Goal: Task Accomplishment & Management: Complete application form

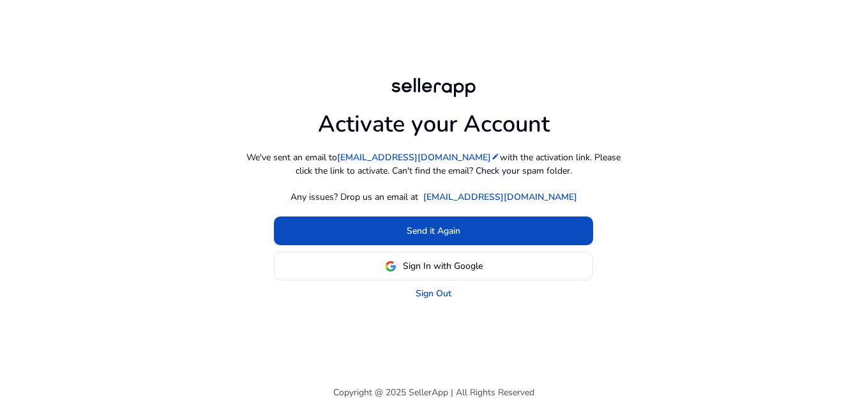
drag, startPoint x: 409, startPoint y: 79, endPoint x: 113, endPoint y: -23, distance: 313.2
click at [113, 0] on html "Activate your Account We've sent an email to [EMAIL_ADDRESS][DOMAIN_NAME] edit …" at bounding box center [433, 205] width 867 height 410
click at [417, 290] on link "Sign Out" at bounding box center [433, 293] width 36 height 13
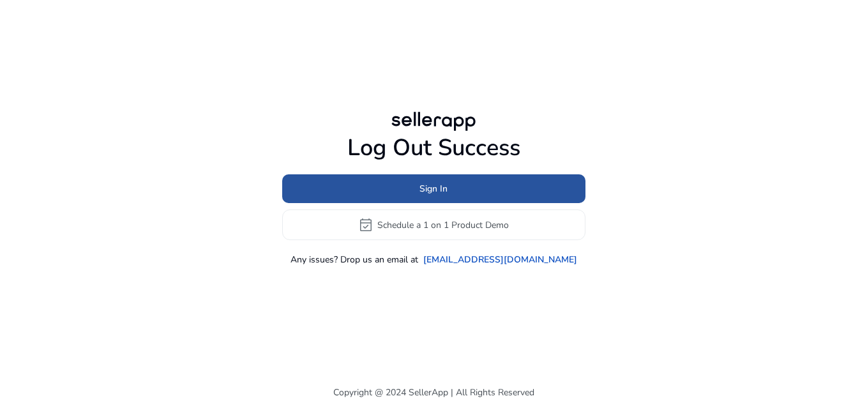
click at [454, 187] on span at bounding box center [433, 189] width 303 height 31
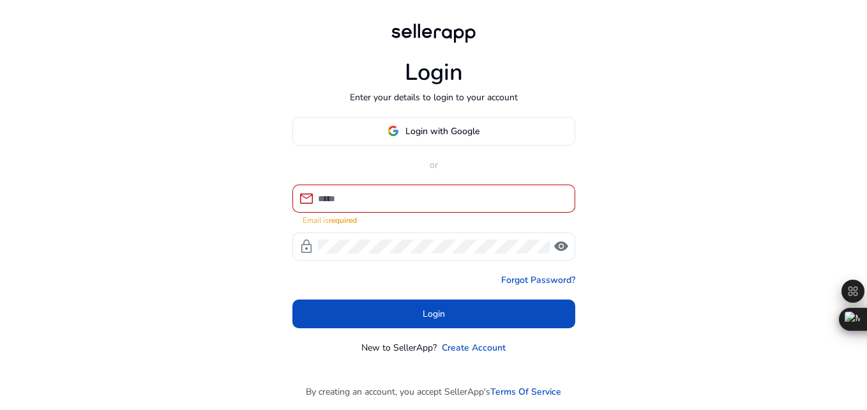
click at [389, 184] on div at bounding box center [441, 198] width 247 height 28
click at [388, 190] on div at bounding box center [441, 198] width 247 height 28
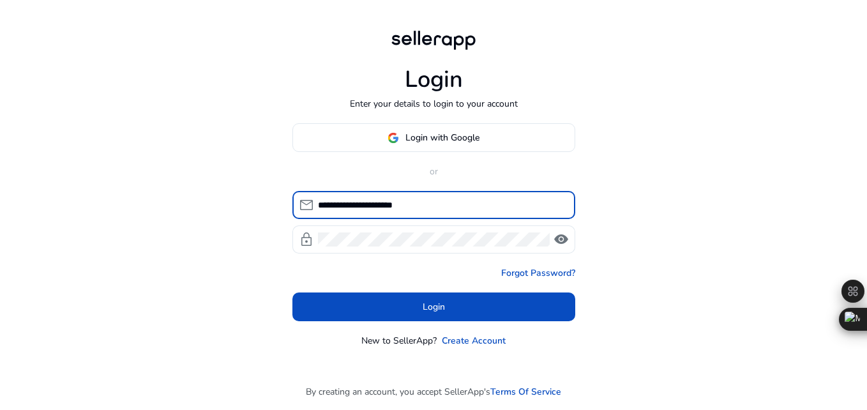
type input "**********"
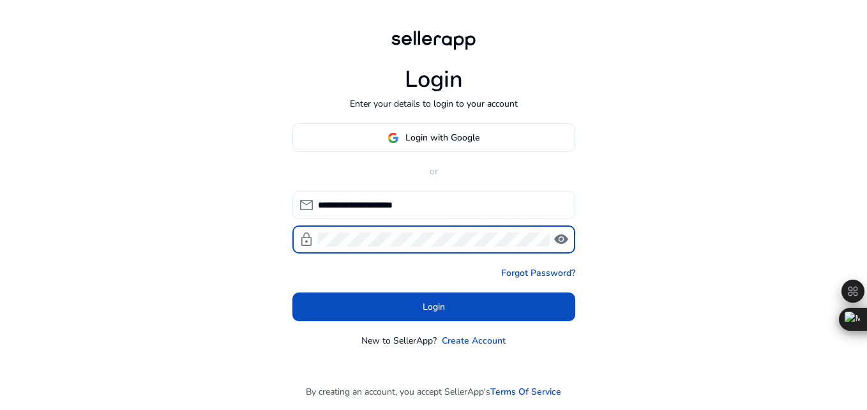
click button "Login" at bounding box center [433, 306] width 283 height 29
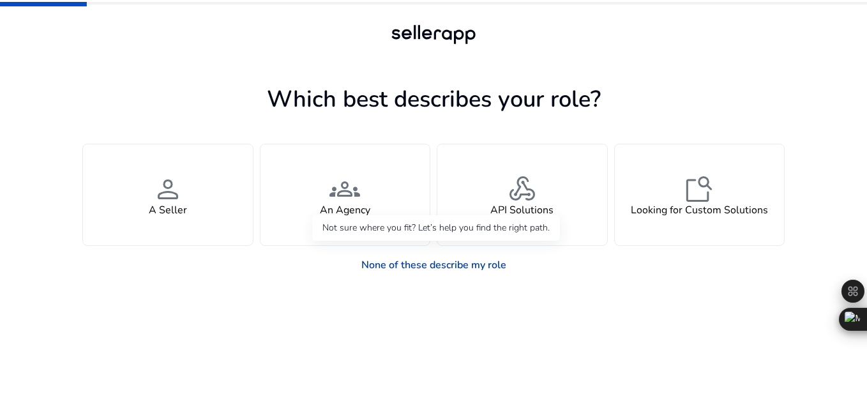
click at [447, 270] on link "None of these describe my role" at bounding box center [433, 265] width 165 height 26
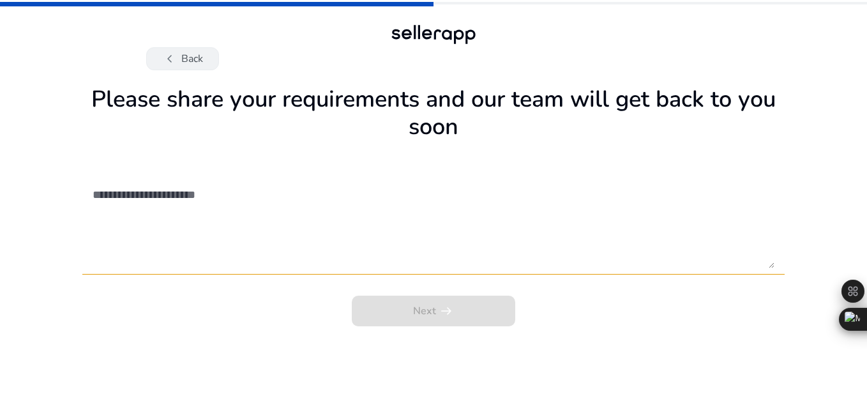
click at [190, 69] on button "chevron_left Back" at bounding box center [182, 58] width 73 height 23
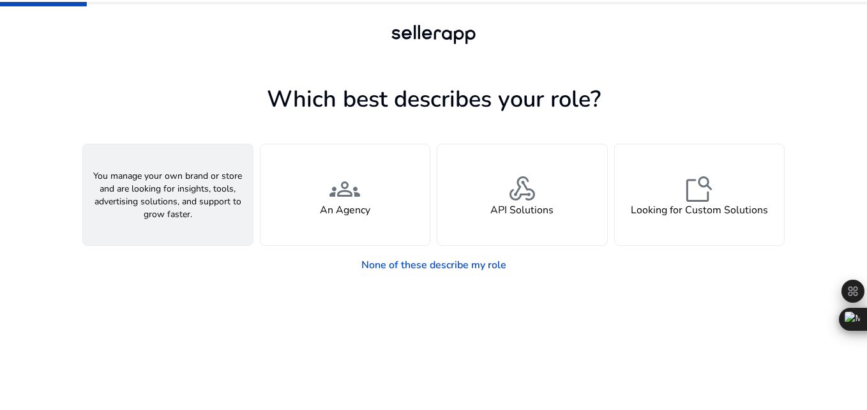
click at [182, 156] on div "person A Seller" at bounding box center [168, 194] width 170 height 101
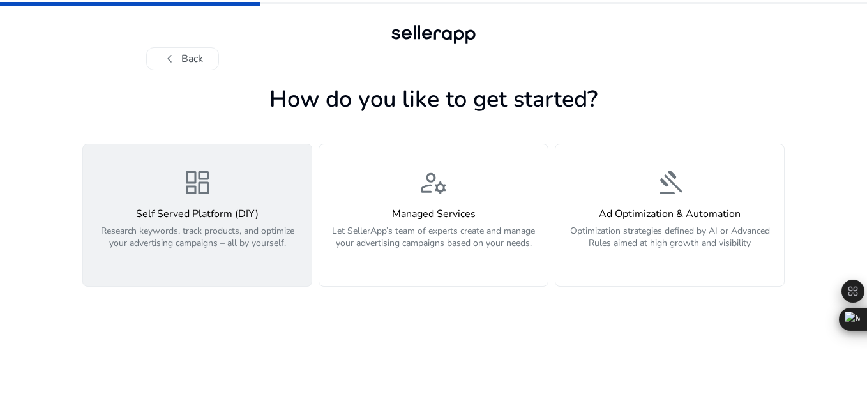
click at [278, 231] on p "Research keywords, track products, and optimize your advertising campaigns – al…" at bounding box center [197, 244] width 213 height 38
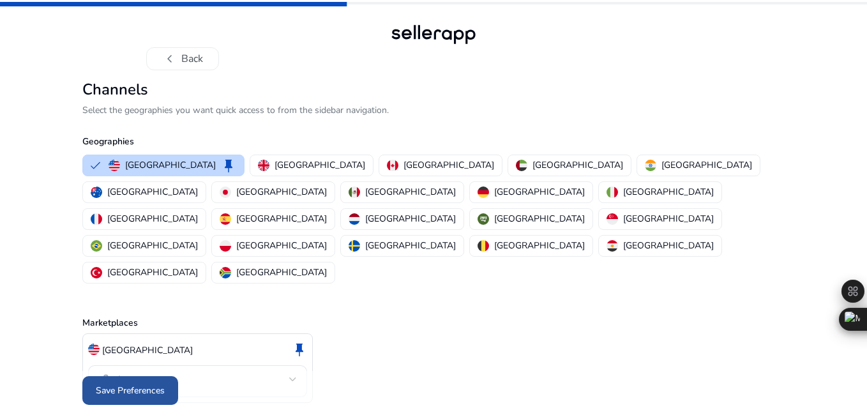
click at [133, 375] on span at bounding box center [130, 390] width 96 height 31
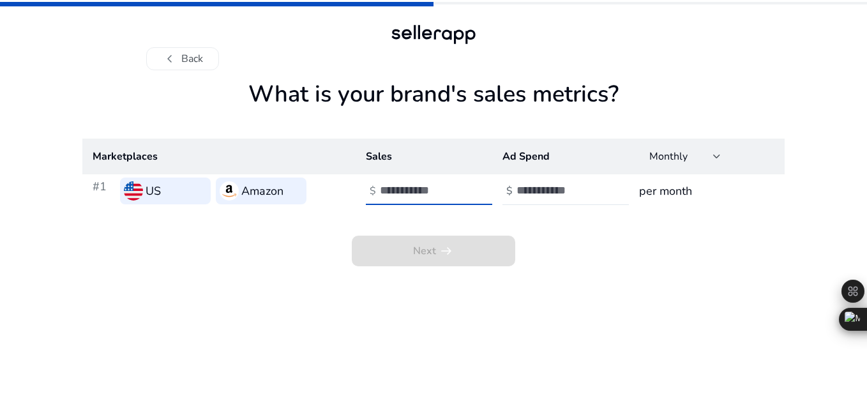
click at [420, 184] on input "number" at bounding box center [423, 190] width 86 height 14
type input "*"
click at [533, 192] on input "number" at bounding box center [559, 190] width 86 height 14
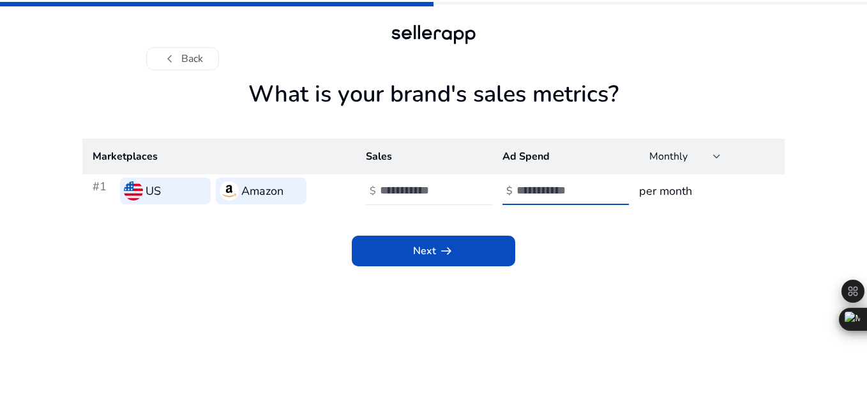
type input "*"
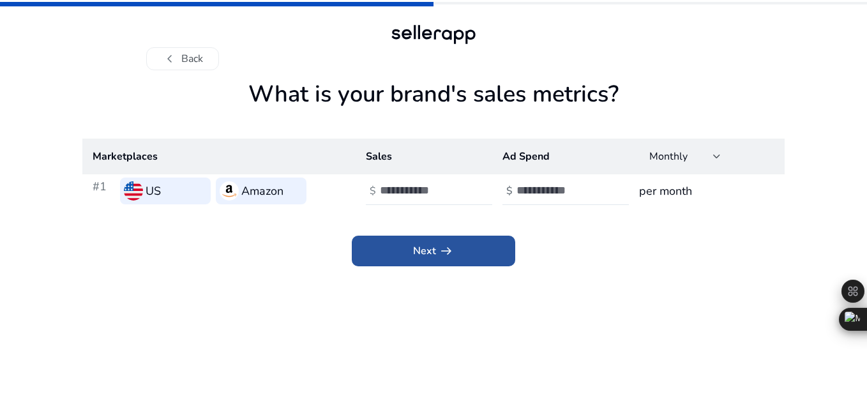
click at [451, 243] on span "arrow_right_alt" at bounding box center [445, 250] width 15 height 15
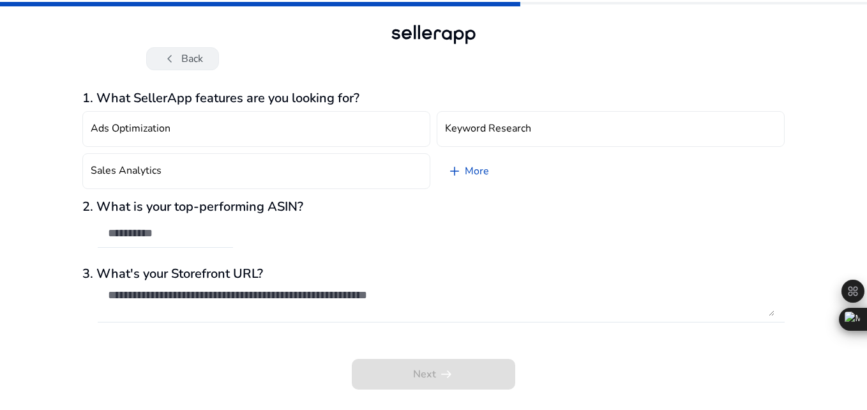
click at [211, 61] on button "chevron_left Back" at bounding box center [182, 58] width 73 height 23
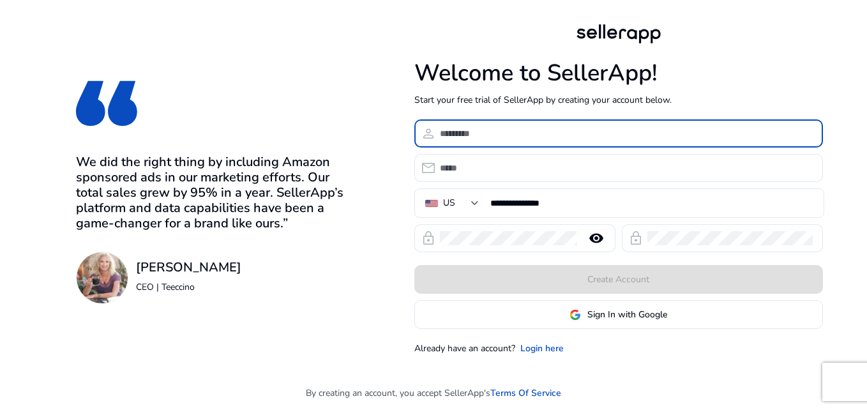
click at [461, 128] on input at bounding box center [626, 133] width 373 height 14
type input "**********"
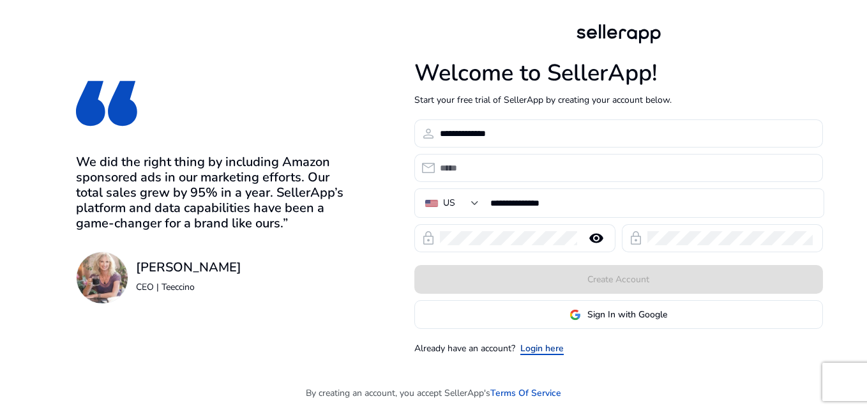
click at [528, 352] on link "Login here" at bounding box center [541, 347] width 43 height 13
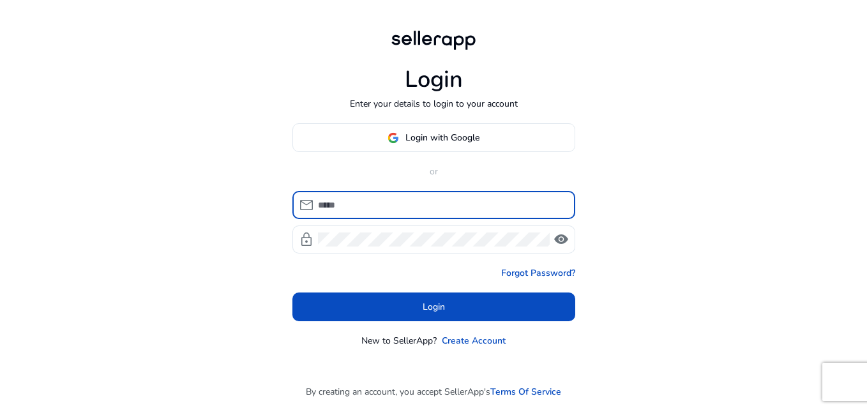
type input "**********"
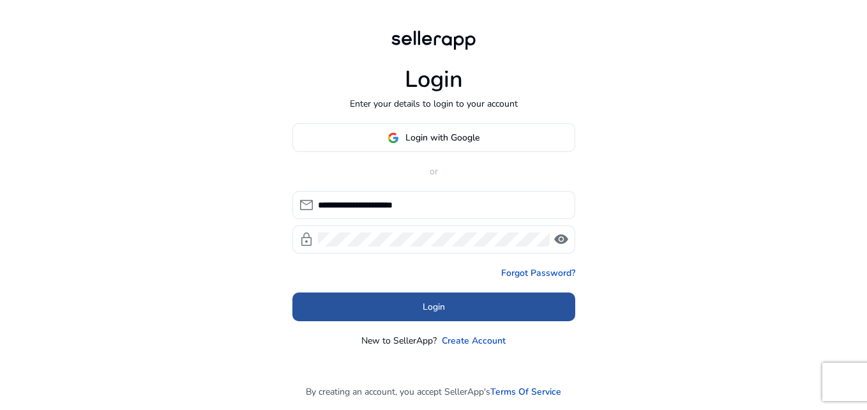
click at [442, 306] on span "Login" at bounding box center [433, 306] width 22 height 13
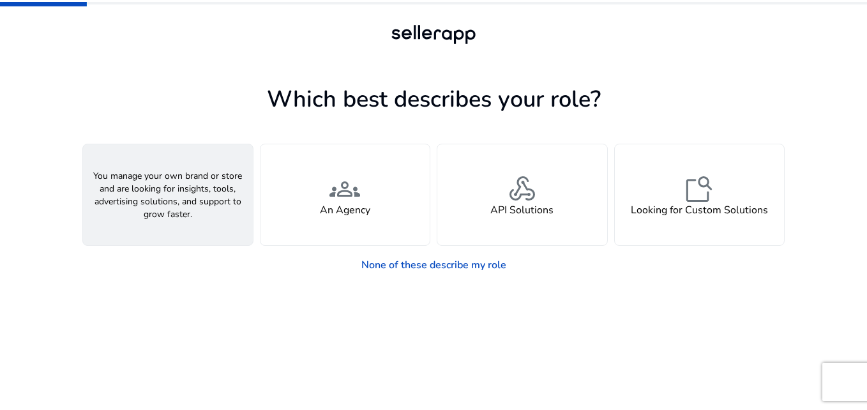
click at [151, 198] on div "person A Seller" at bounding box center [168, 194] width 170 height 101
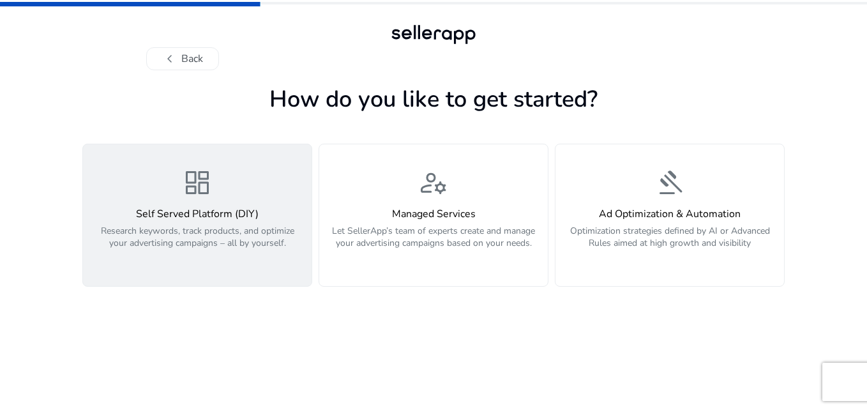
click at [213, 204] on div "dashboard Self Served Platform (DIY) Research keywords, track products, and opt…" at bounding box center [197, 215] width 213 height 96
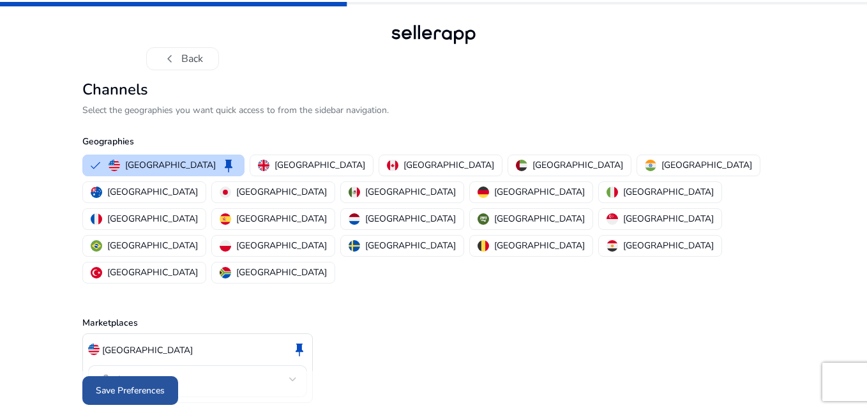
click at [149, 384] on span "Save Preferences" at bounding box center [130, 390] width 69 height 13
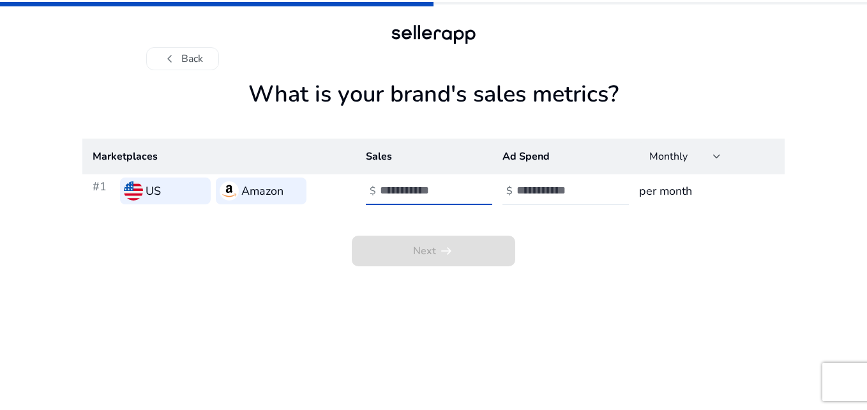
click at [389, 188] on input "number" at bounding box center [423, 190] width 86 height 14
type input "*"
click at [542, 190] on input "number" at bounding box center [559, 190] width 86 height 14
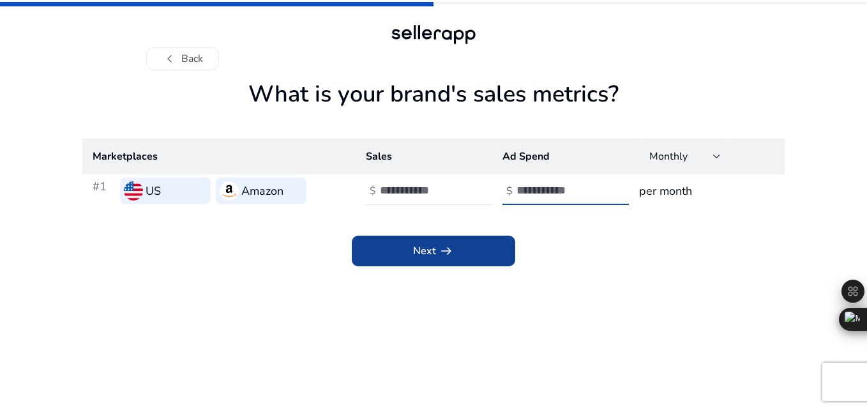
type input "*"
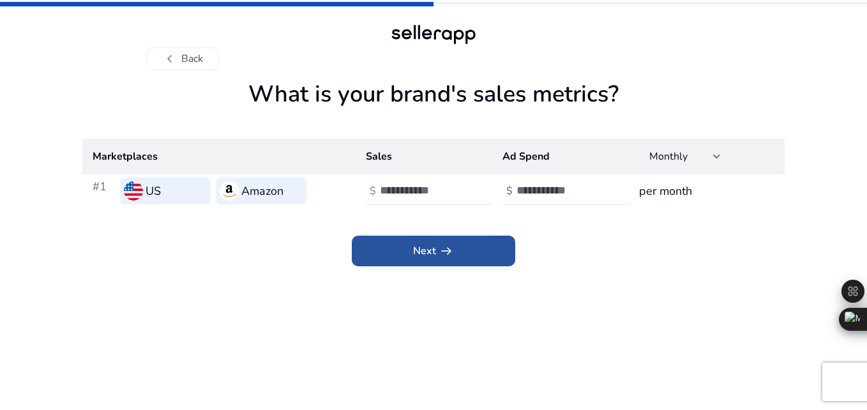
click at [444, 243] on span "arrow_right_alt" at bounding box center [445, 250] width 15 height 15
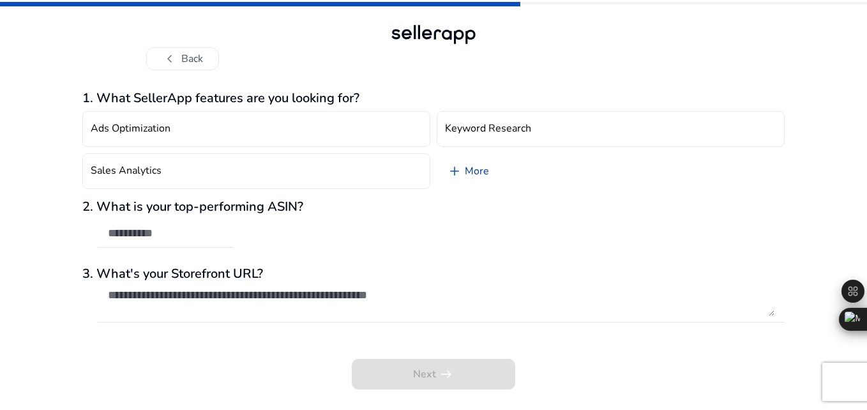
click at [463, 181] on link "add More" at bounding box center [467, 171] width 63 height 36
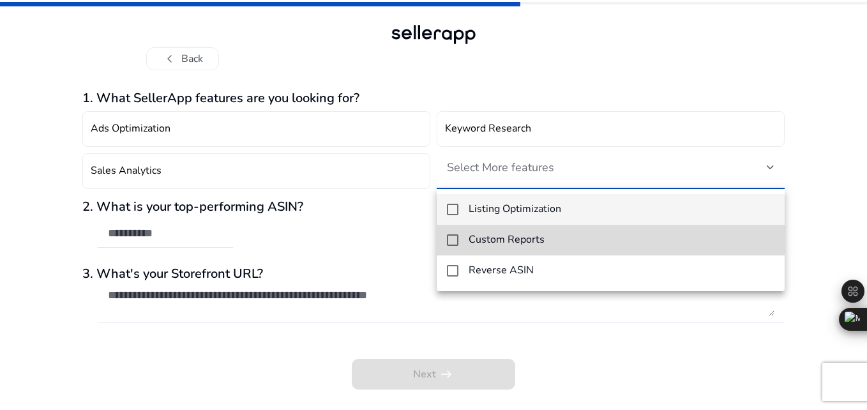
click at [520, 235] on h4 "Custom Reports" at bounding box center [506, 240] width 76 height 12
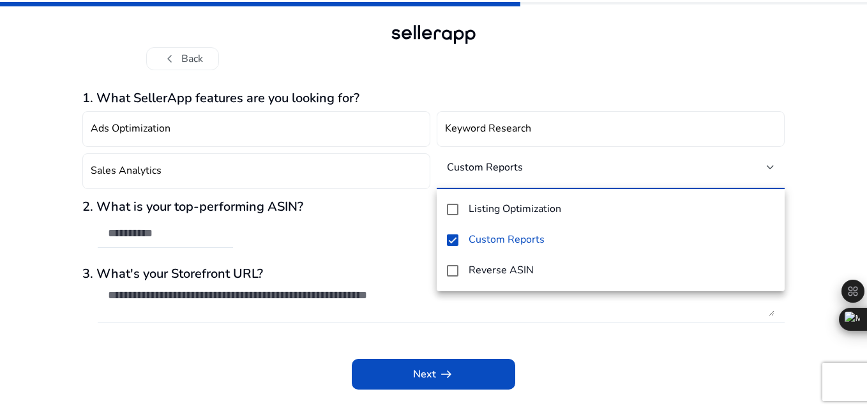
click at [421, 377] on div at bounding box center [433, 205] width 867 height 410
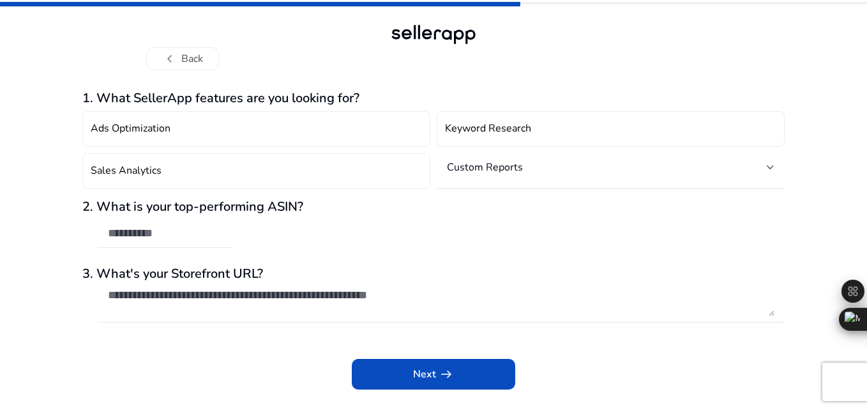
click at [394, 357] on div "Next arrow_right_alt" at bounding box center [433, 365] width 702 height 48
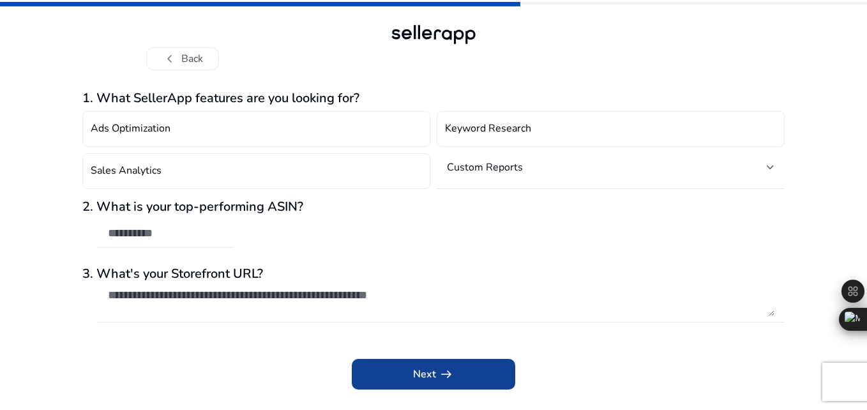
click at [399, 369] on span at bounding box center [433, 374] width 163 height 31
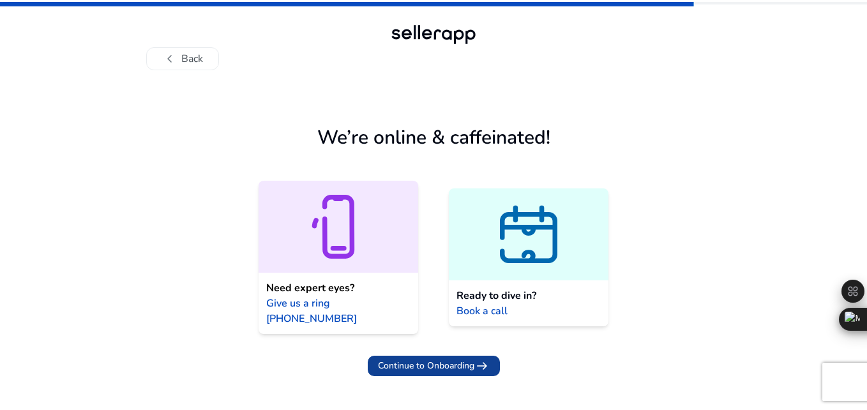
click at [441, 359] on span "Continue to Onboarding" at bounding box center [426, 365] width 96 height 13
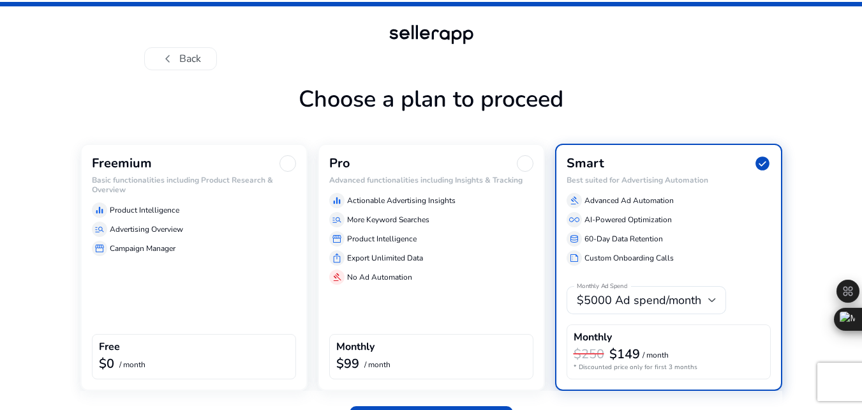
click at [226, 304] on div "Freemium Basic functionalities including Product Research & Overview equalizer …" at bounding box center [193, 267] width 227 height 247
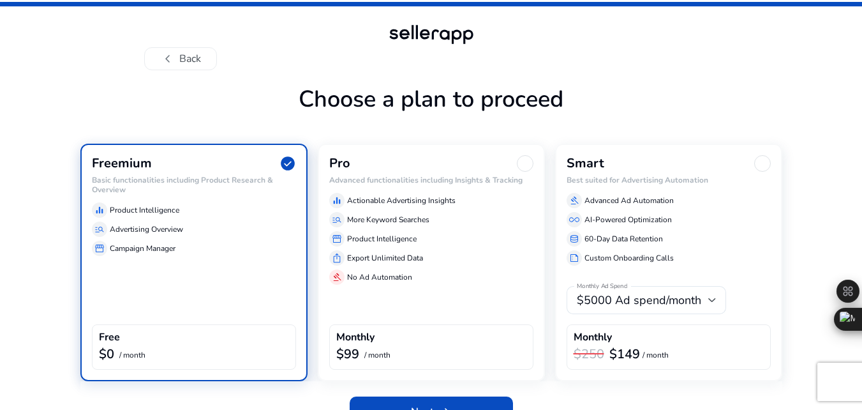
scroll to position [27, 0]
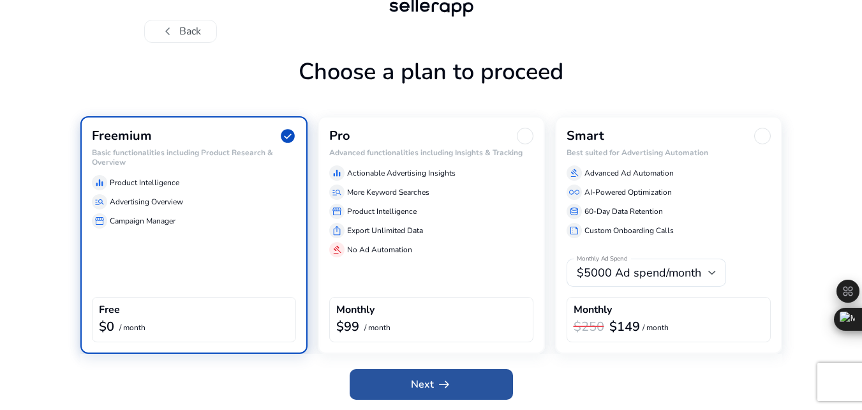
click at [384, 390] on span at bounding box center [431, 384] width 163 height 31
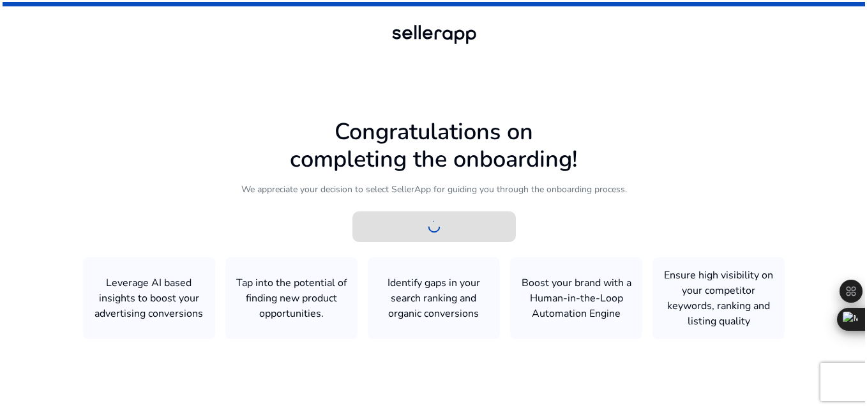
scroll to position [0, 0]
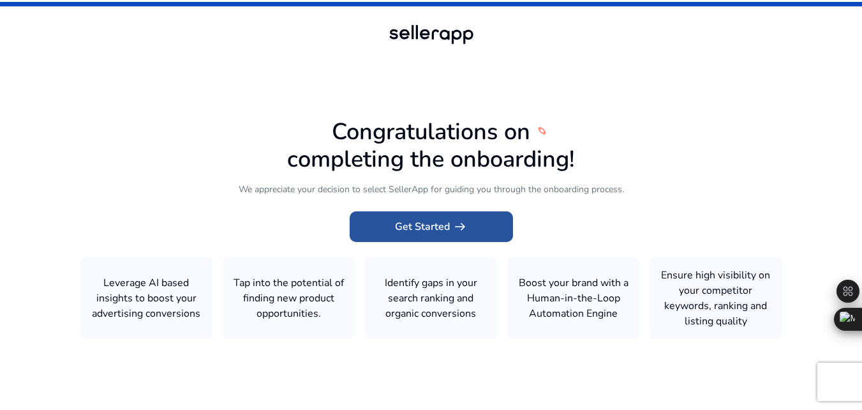
click at [406, 219] on span "Get Started arrow_right_alt" at bounding box center [431, 226] width 73 height 15
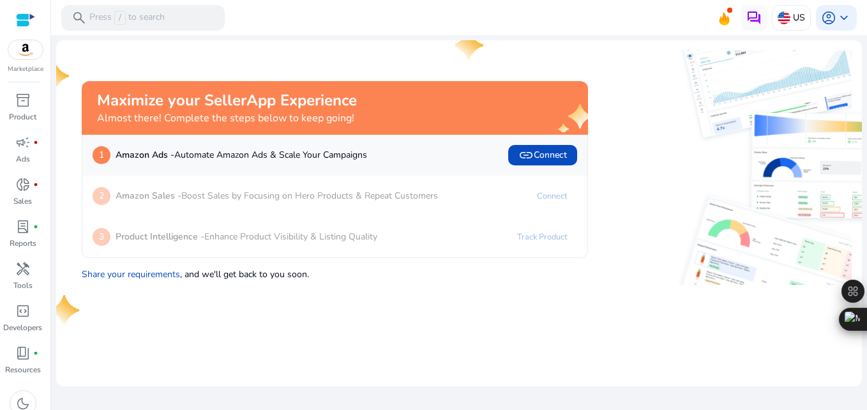
click at [503, 161] on div "1 Amazon Ads - Automate Amazon Ads & Scale Your Campaigns link Connect" at bounding box center [335, 155] width 484 height 20
click at [537, 147] on span "link Connect" at bounding box center [542, 154] width 48 height 15
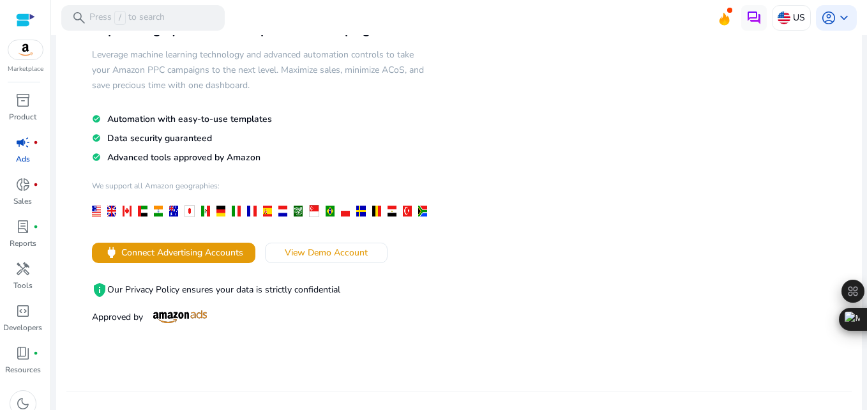
scroll to position [93, 0]
click at [216, 257] on span "Connect Advertising Accounts" at bounding box center [182, 251] width 122 height 13
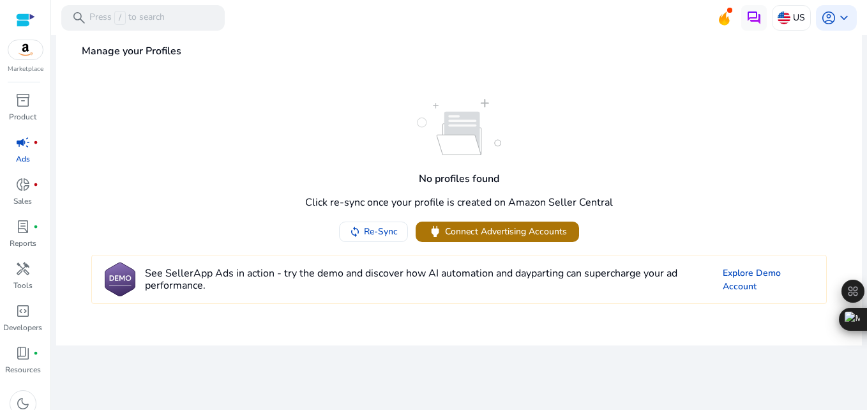
click at [484, 229] on span "Connect Advertising Accounts" at bounding box center [506, 231] width 122 height 13
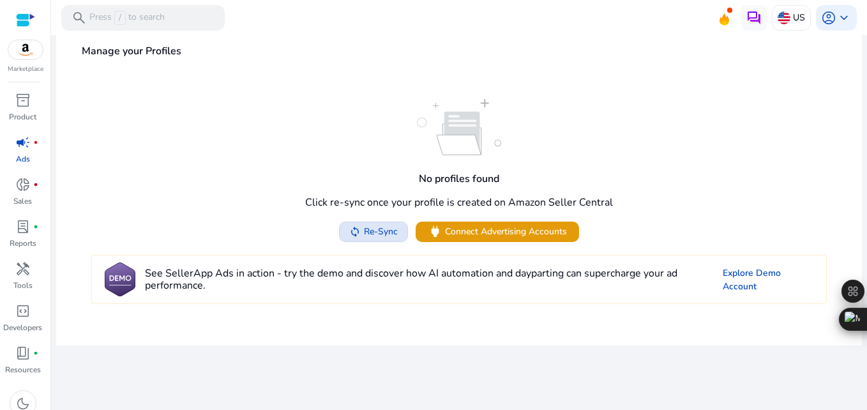
click at [383, 223] on span at bounding box center [373, 231] width 68 height 31
click at [24, 47] on img at bounding box center [25, 49] width 34 height 19
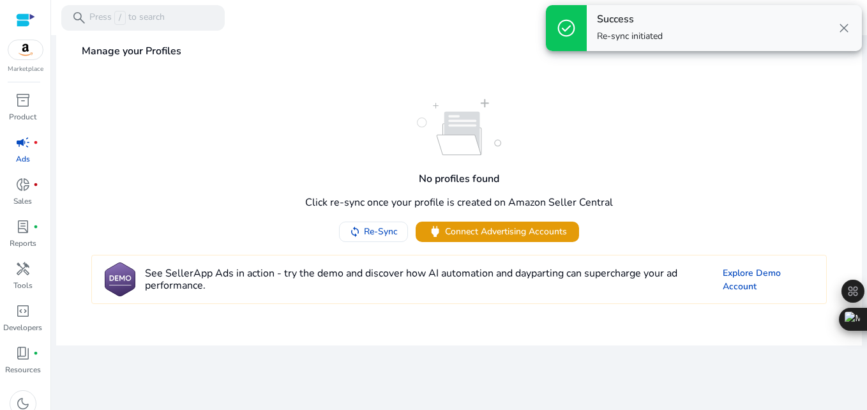
click at [844, 24] on span "close" at bounding box center [843, 27] width 15 height 15
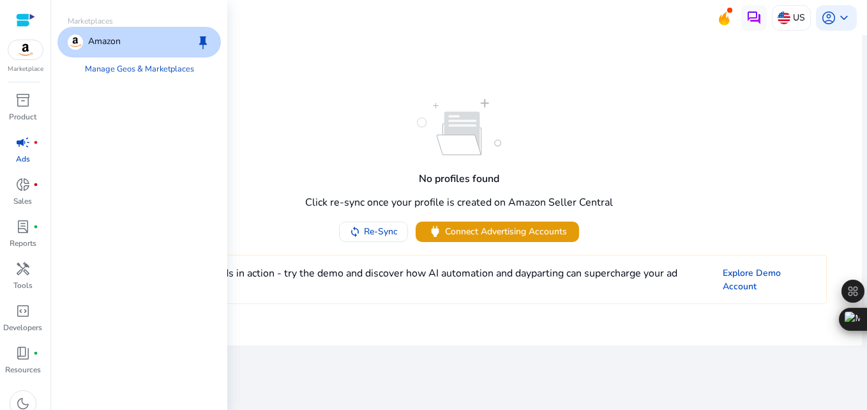
click at [32, 54] on img at bounding box center [25, 49] width 34 height 19
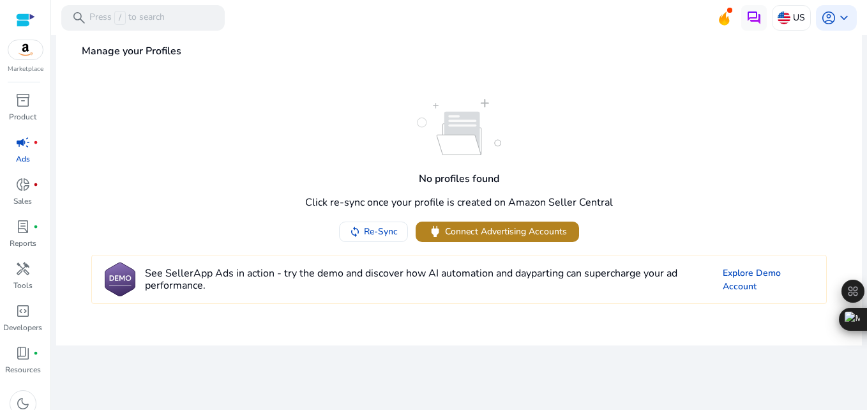
click at [444, 237] on span "power Connect Advertising Accounts" at bounding box center [497, 231] width 139 height 15
click at [24, 11] on div at bounding box center [25, 19] width 19 height 19
click at [31, 13] on div at bounding box center [25, 20] width 19 height 15
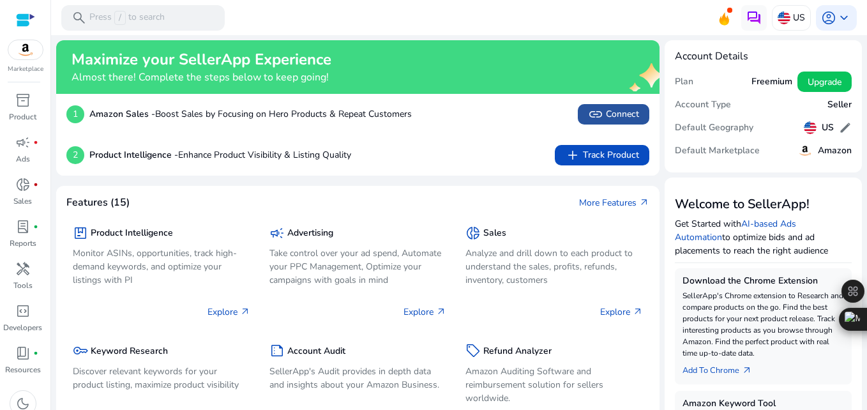
click at [616, 111] on span "link Connect" at bounding box center [613, 114] width 51 height 15
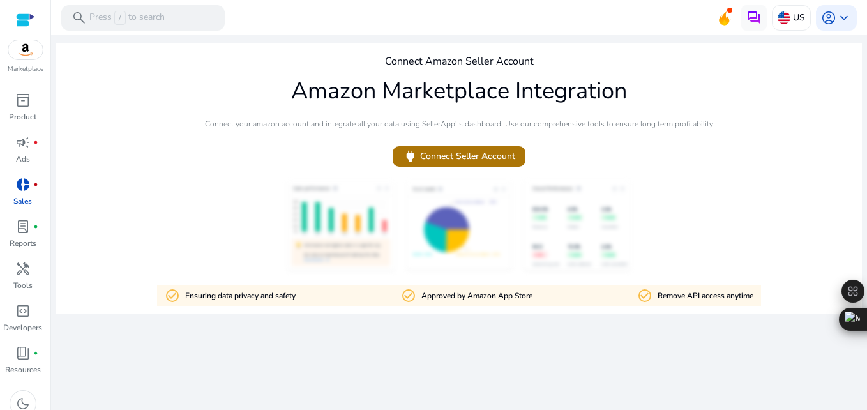
click at [525, 153] on span at bounding box center [458, 156] width 133 height 31
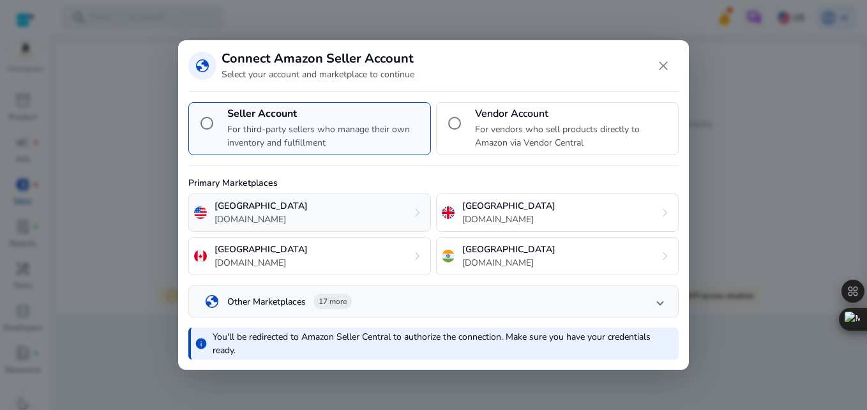
click at [400, 208] on div "United States amazon.com chevron_right" at bounding box center [309, 212] width 242 height 38
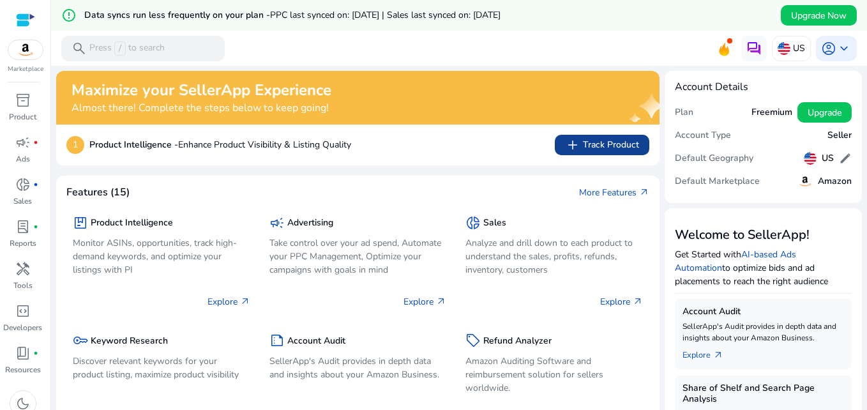
click at [557, 152] on span at bounding box center [602, 145] width 94 height 31
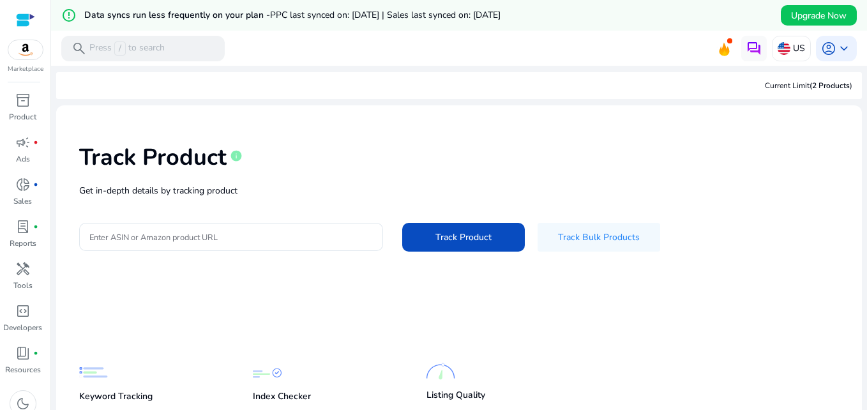
click at [27, 55] on img at bounding box center [25, 49] width 34 height 19
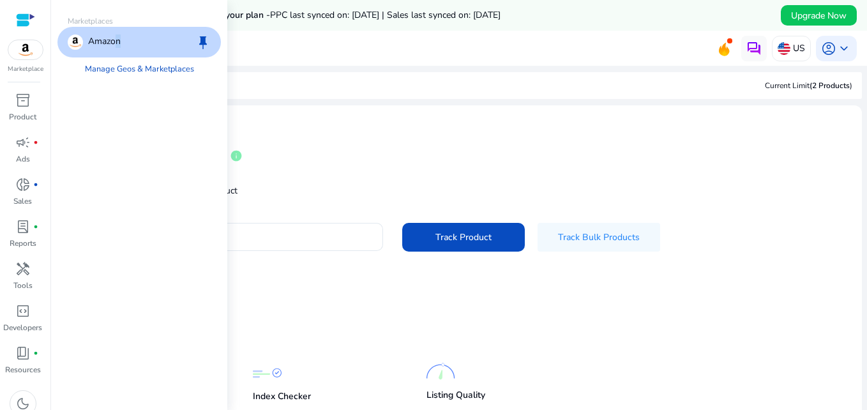
click at [113, 41] on p "Amazon" at bounding box center [104, 41] width 33 height 15
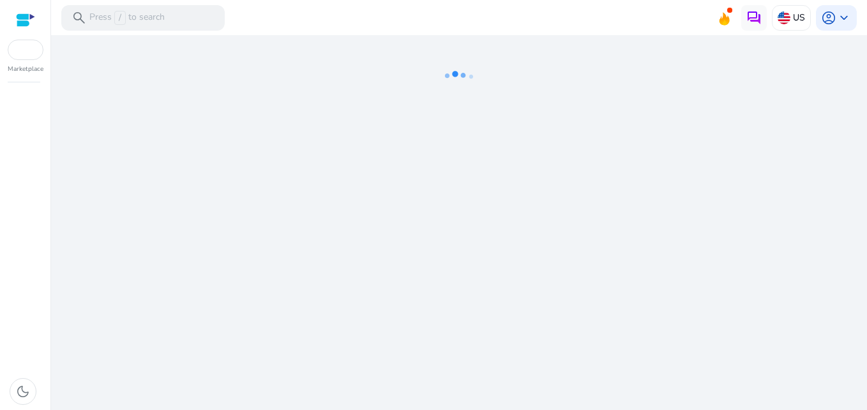
drag, startPoint x: 112, startPoint y: 41, endPoint x: 225, endPoint y: 140, distance: 149.7
click at [225, 140] on div "We are getting things ready for you..." at bounding box center [458, 222] width 805 height 375
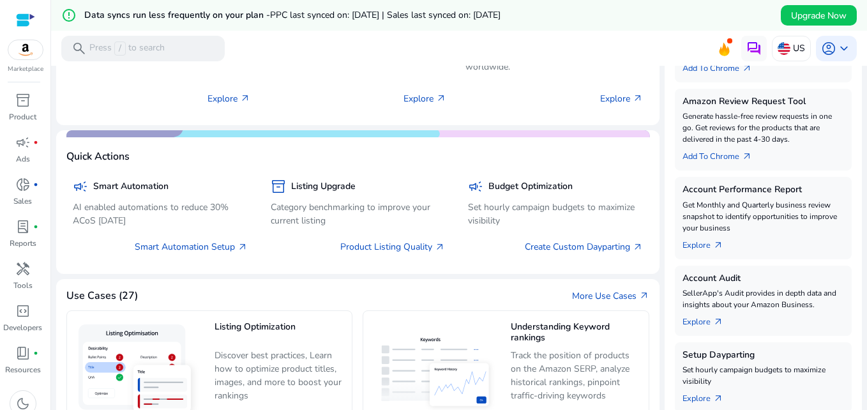
scroll to position [350, 0]
